Goal: Book appointment/travel/reservation

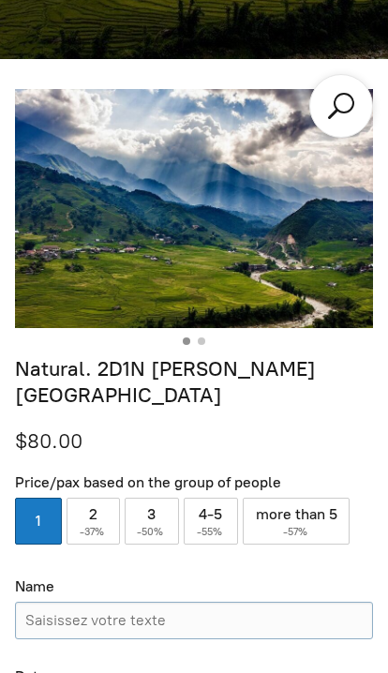
scroll to position [673, 0]
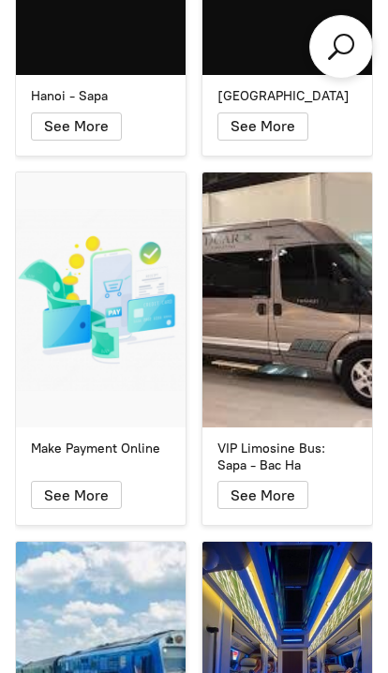
scroll to position [13582, 0]
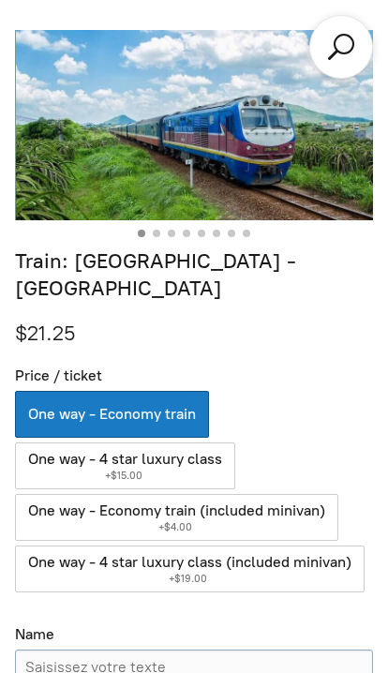
click at [215, 442] on label "One way - 4 star luxury class ( +$15.00 )" at bounding box center [125, 465] width 220 height 47
click at [215, 442] on input "One way - 4 star luxury class ( +$15.00 )" at bounding box center [125, 465] width 220 height 47
radio input "true"
